Goal: Transaction & Acquisition: Purchase product/service

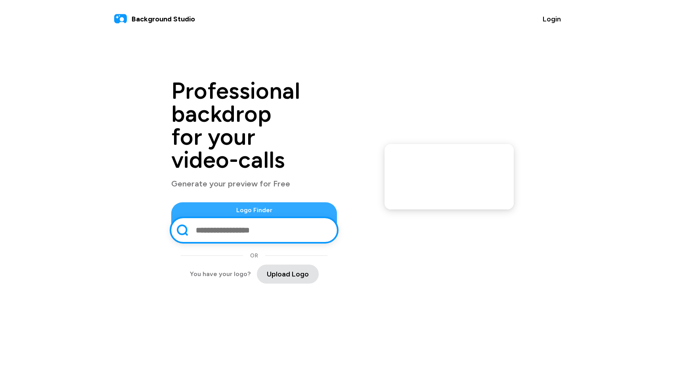
click at [267, 269] on span "Upload Logo" at bounding box center [288, 274] width 42 height 11
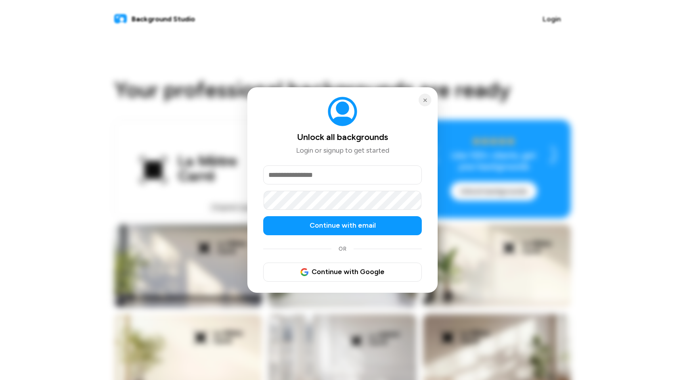
click at [307, 172] on input "email" at bounding box center [342, 174] width 159 height 19
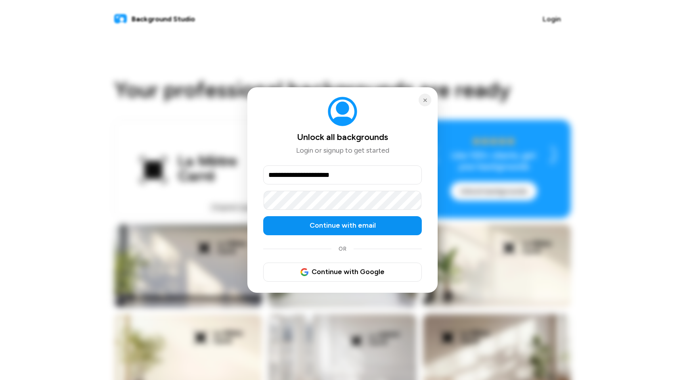
type input "**********"
click at [263, 216] on button "Continue with email" at bounding box center [342, 225] width 159 height 19
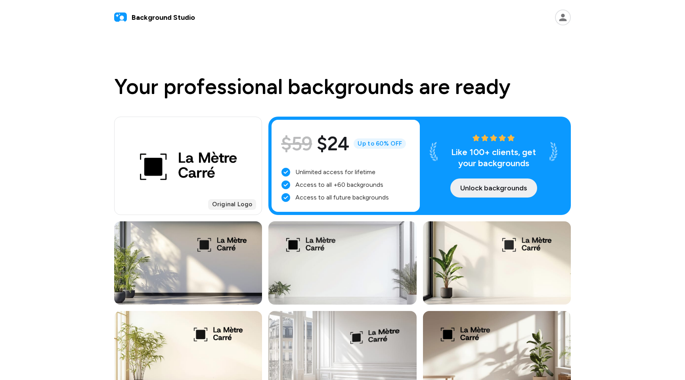
click at [476, 187] on span "Unlock backgrounds" at bounding box center [493, 188] width 67 height 11
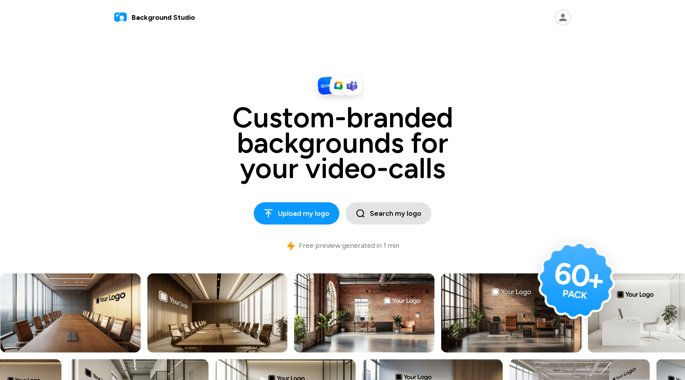
click at [384, 216] on span "Search my logo" at bounding box center [389, 213] width 66 height 11
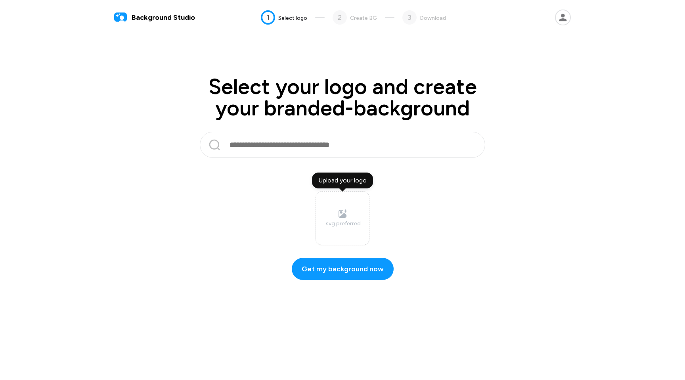
click at [323, 220] on label "Upload your logo .svg preferred" at bounding box center [343, 218] width 54 height 54
click at [0, 0] on input "Upload your logo .svg preferred" at bounding box center [0, 0] width 0 height 0
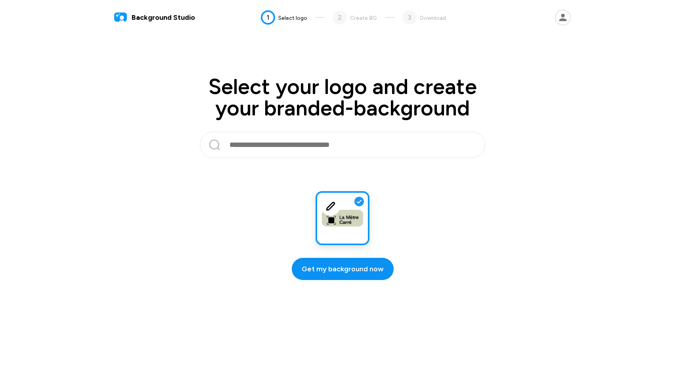
click at [336, 268] on span "Get my background now" at bounding box center [343, 269] width 82 height 11
